Goal: Check status: Check status

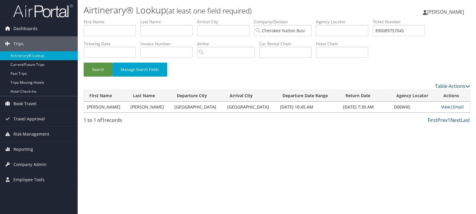
click at [84, 63] on button "Search" at bounding box center [98, 70] width 29 height 14
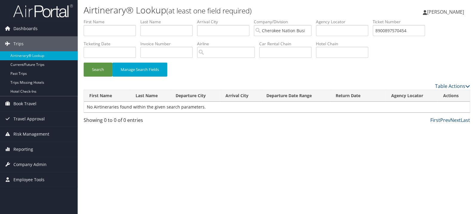
type input "8900897570454"
click at [84, 63] on button "Search" at bounding box center [98, 70] width 29 height 14
click at [443, 109] on link "View" at bounding box center [443, 107] width 9 height 6
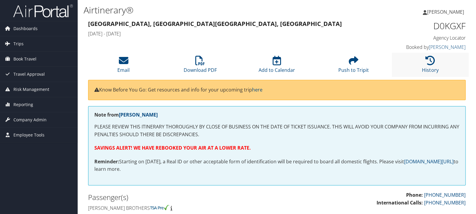
click at [435, 63] on li "History" at bounding box center [429, 65] width 77 height 24
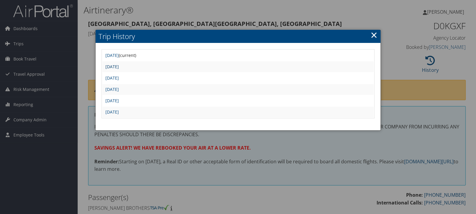
click at [119, 66] on link "Mon Aug 11 14:48:53 MDT 2025" at bounding box center [111, 67] width 13 height 6
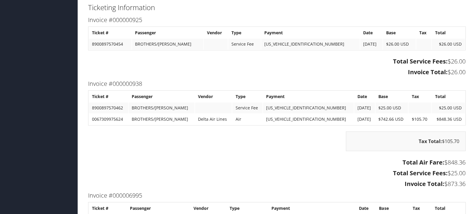
scroll to position [854, 0]
